Goal: Task Accomplishment & Management: Manage account settings

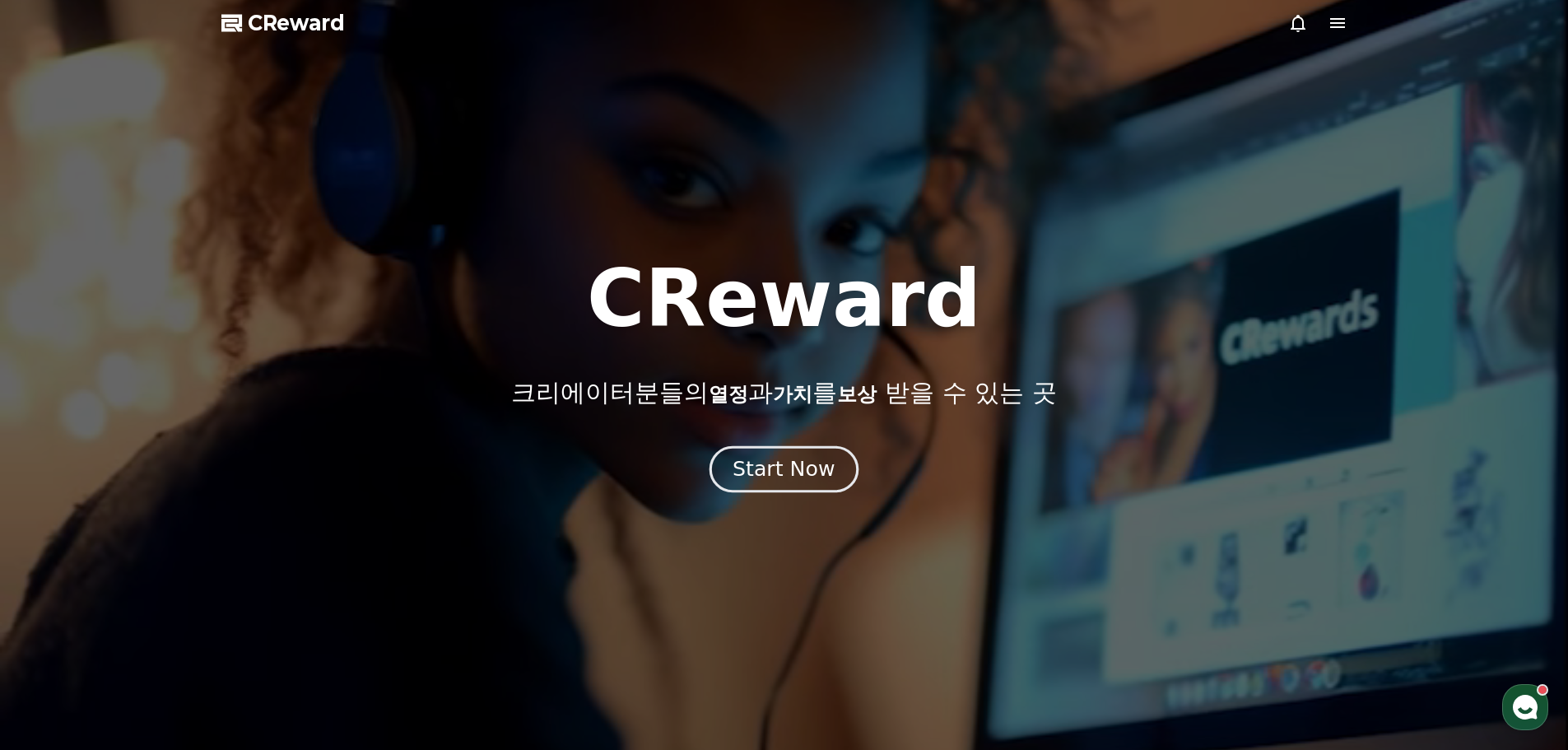
click at [813, 453] on button "Start Now" at bounding box center [784, 469] width 149 height 47
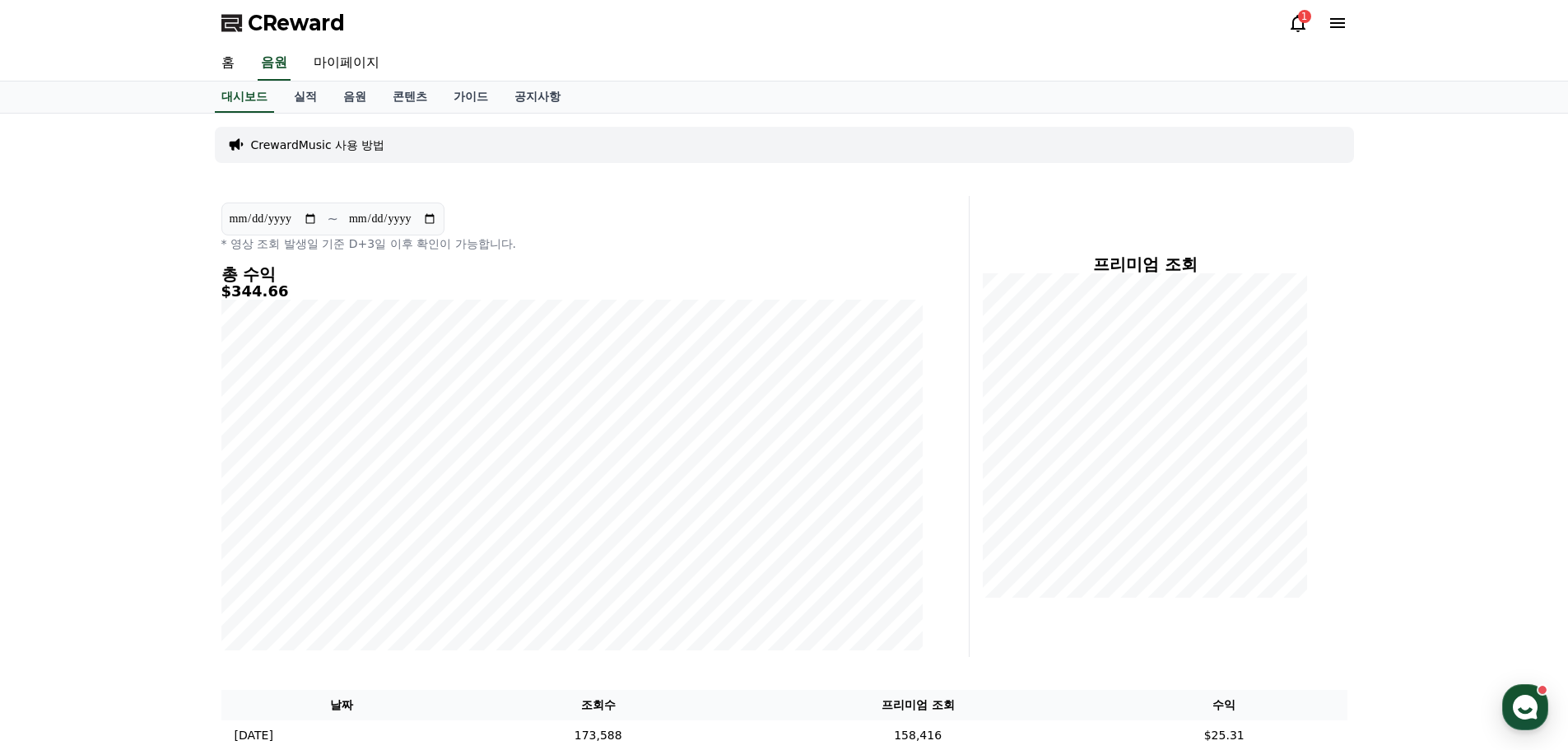
click at [1335, 19] on icon at bounding box center [1337, 22] width 15 height 10
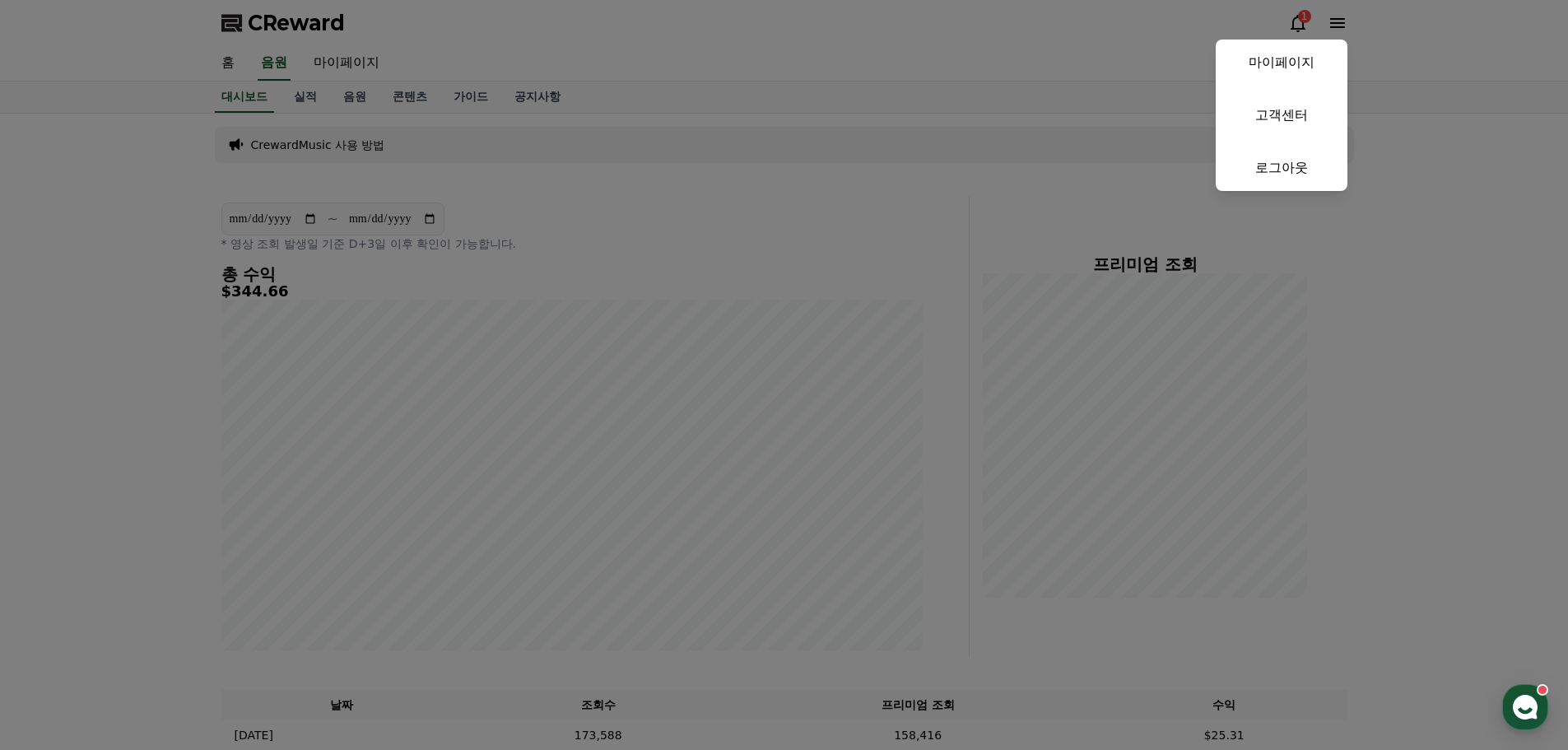
click at [1335, 19] on button "close" at bounding box center [784, 375] width 1568 height 750
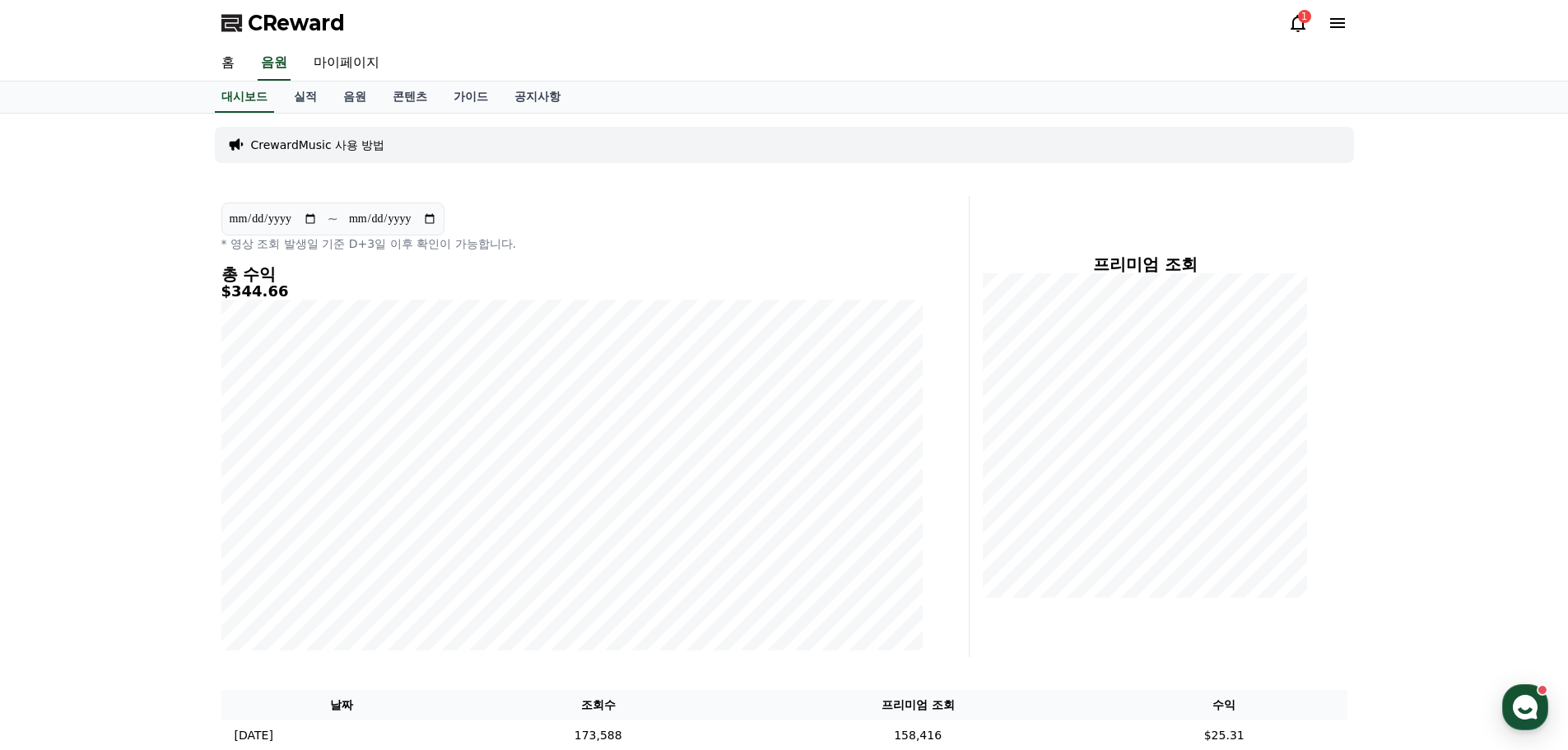
click at [1292, 15] on icon at bounding box center [1297, 22] width 20 height 20
click at [1303, 27] on icon at bounding box center [1298, 23] width 15 height 18
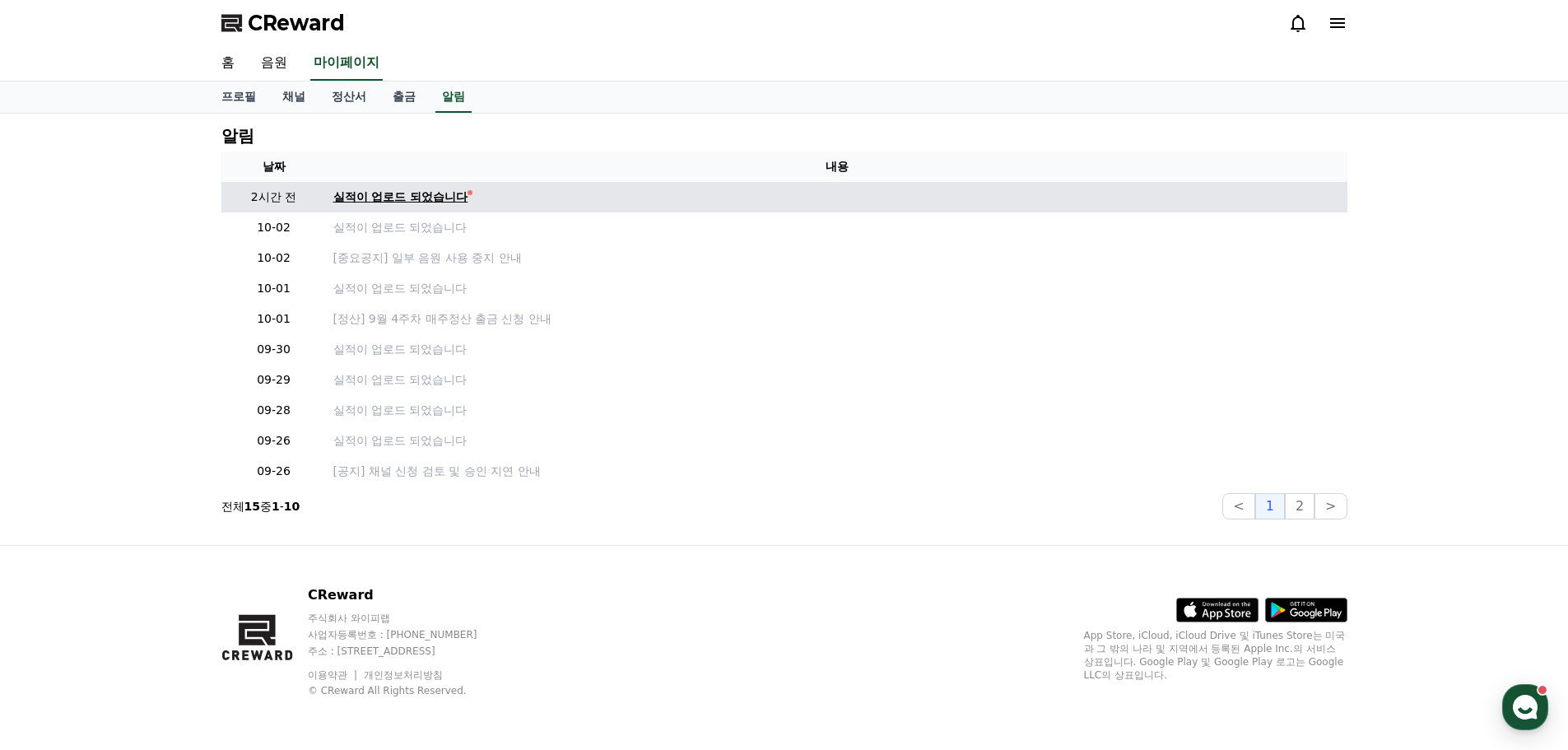
click at [432, 198] on div "실적이 업로드 되었습니다" at bounding box center [400, 197] width 135 height 18
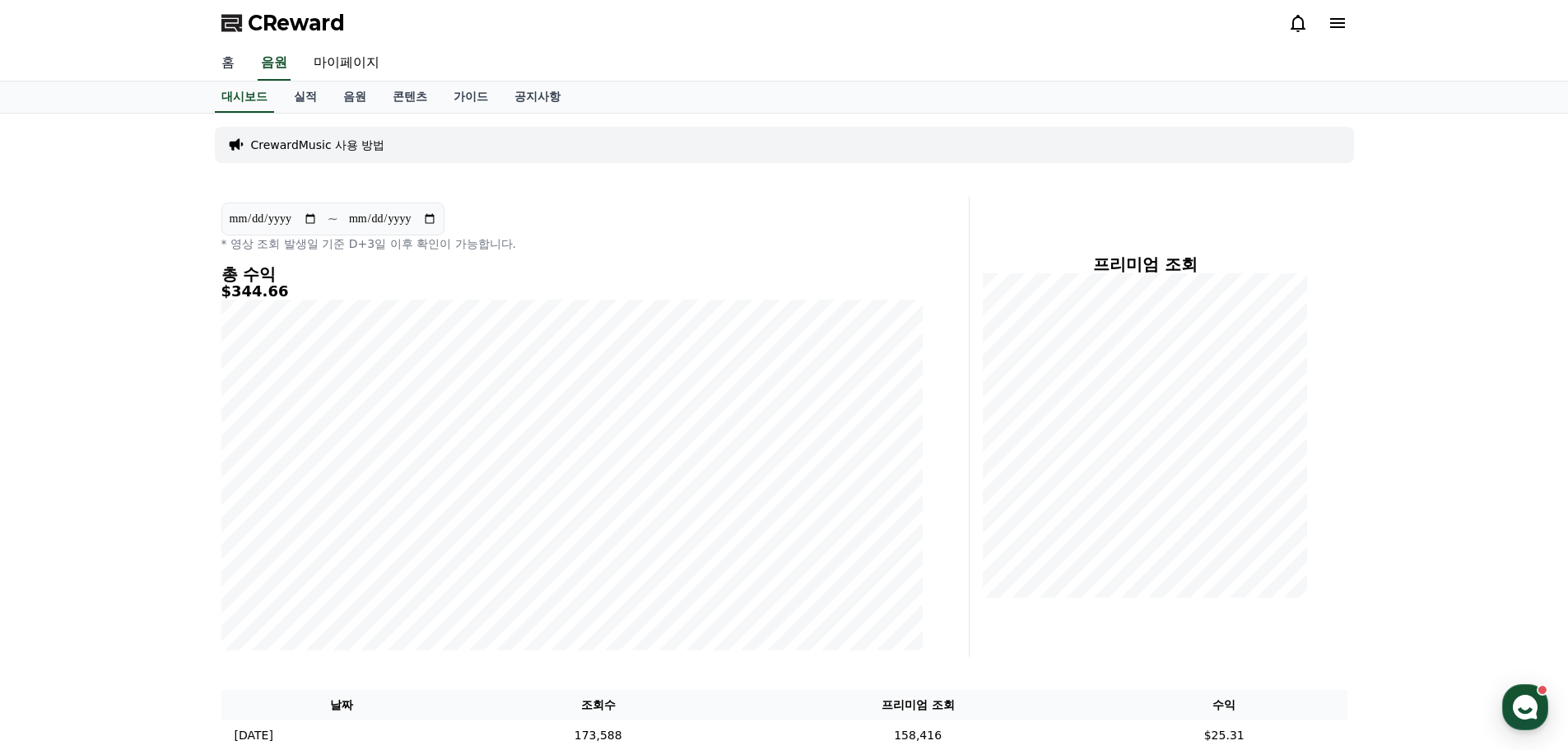
click at [225, 63] on link "홈" at bounding box center [228, 63] width 39 height 34
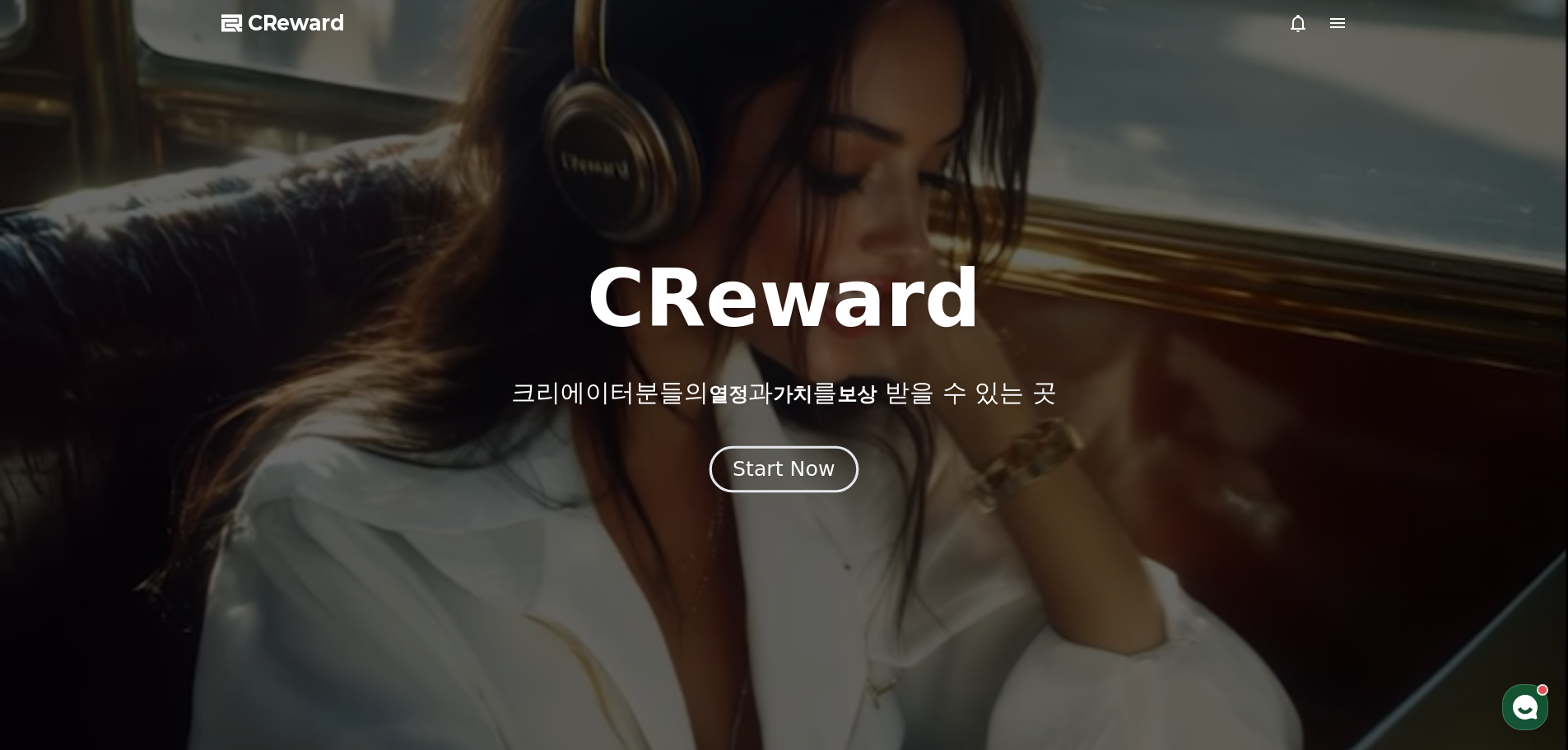
click at [769, 469] on div "Start Now" at bounding box center [784, 469] width 102 height 28
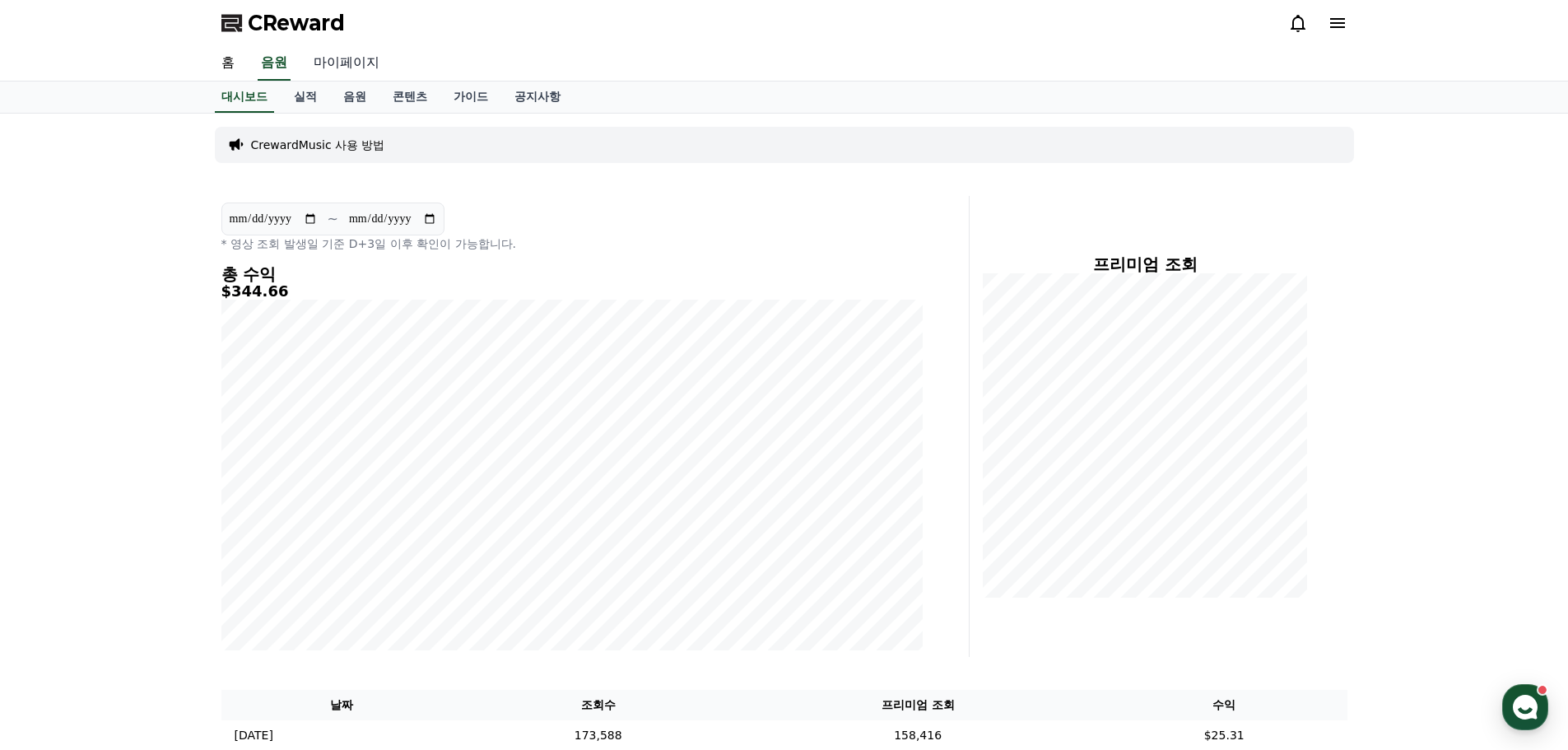
click at [331, 65] on link "마이페이지" at bounding box center [346, 63] width 92 height 34
select select "**********"
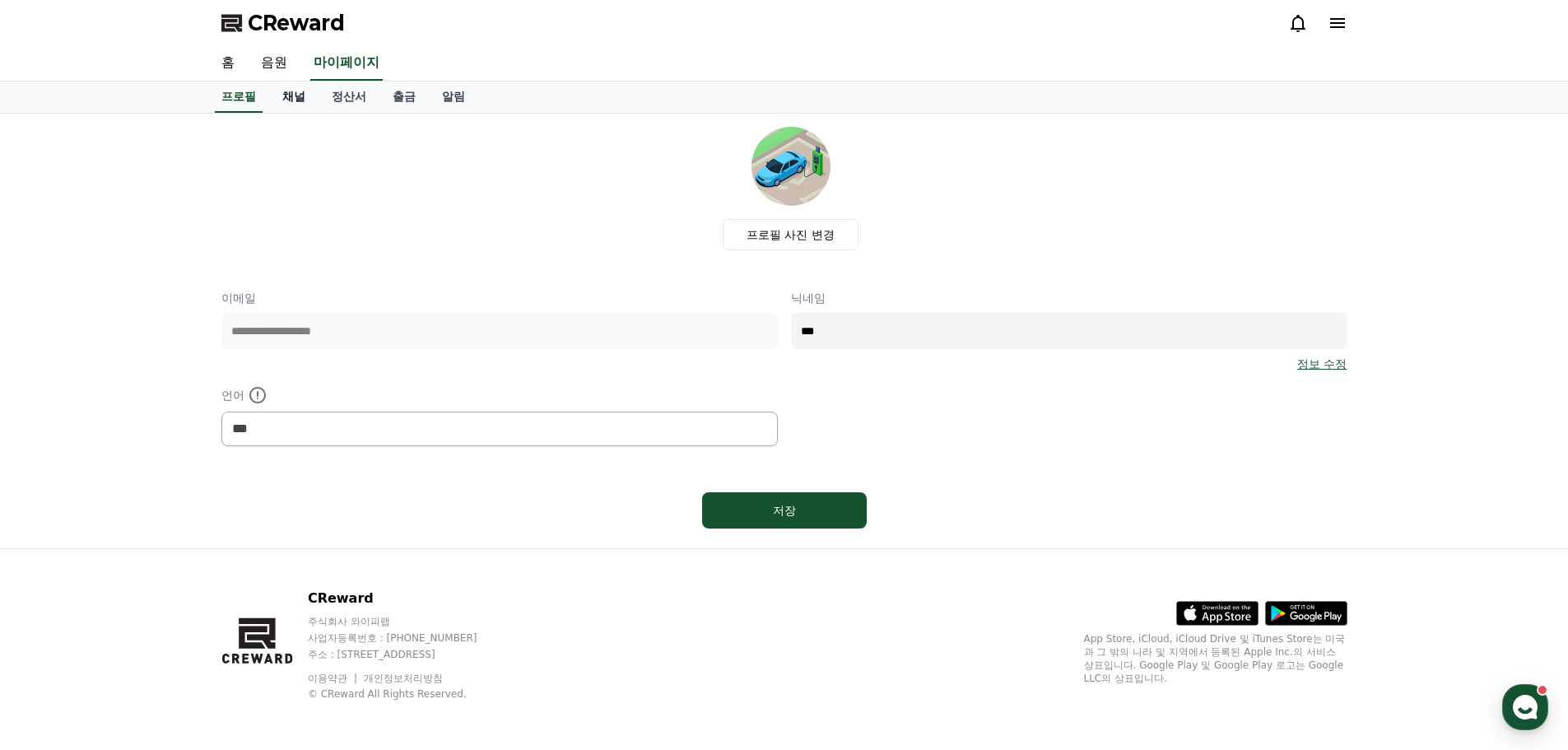
click at [285, 91] on link "채널" at bounding box center [293, 98] width 49 height 32
